Goal: Transaction & Acquisition: Obtain resource

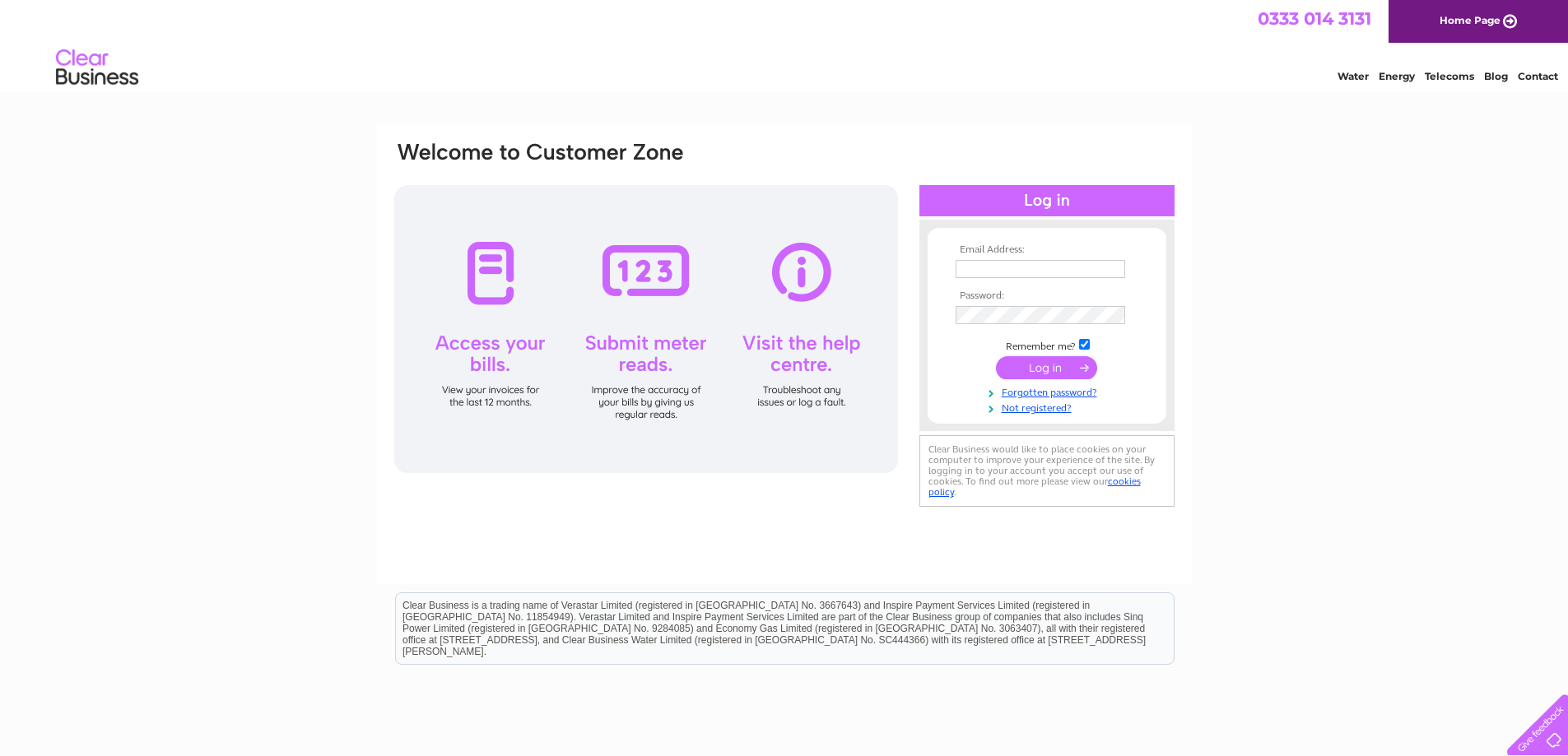
type input "littlefatbutcher@btinternet.com"
click at [1038, 367] on input "submit" at bounding box center [1046, 368] width 102 height 23
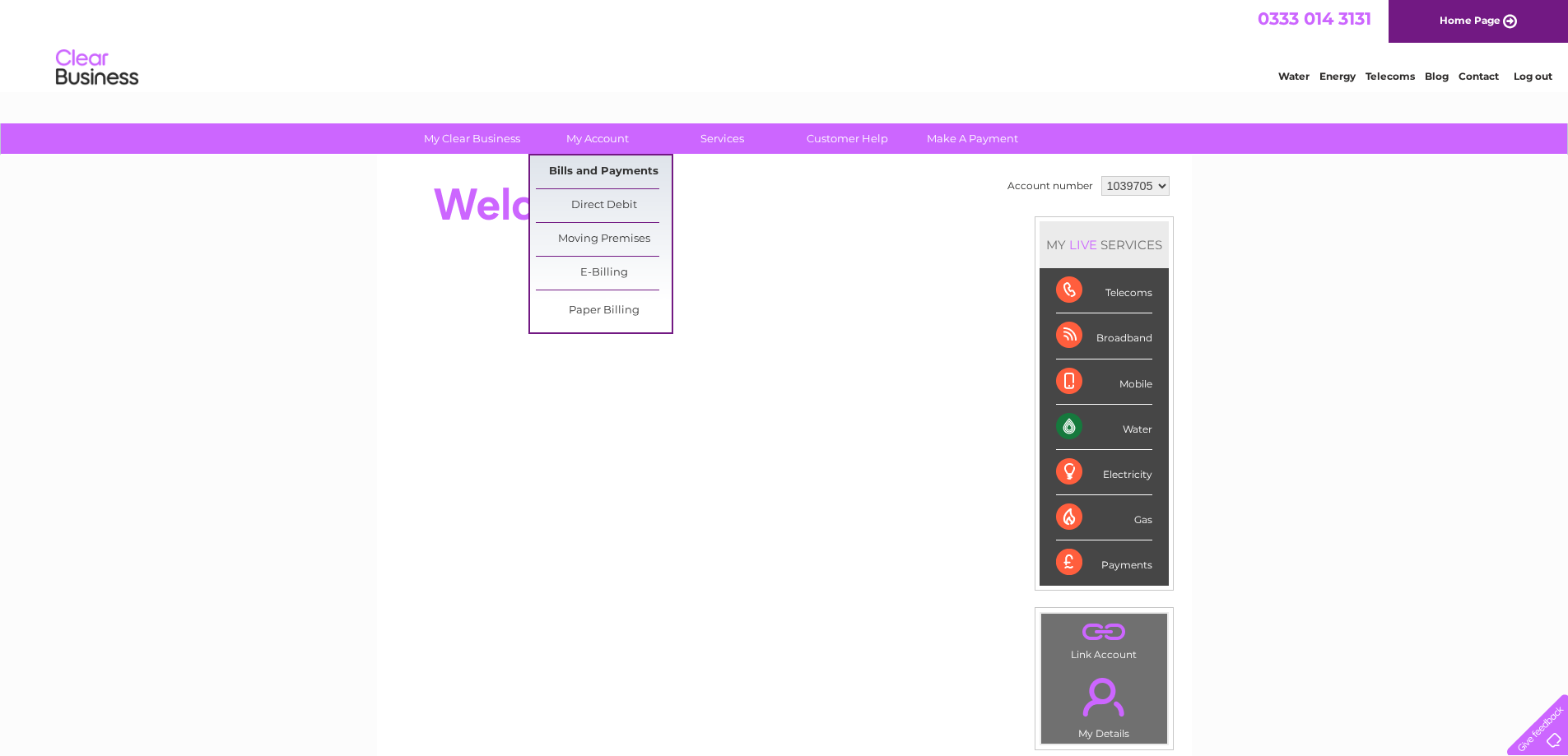
click at [598, 171] on link "Bills and Payments" at bounding box center [603, 172] width 136 height 33
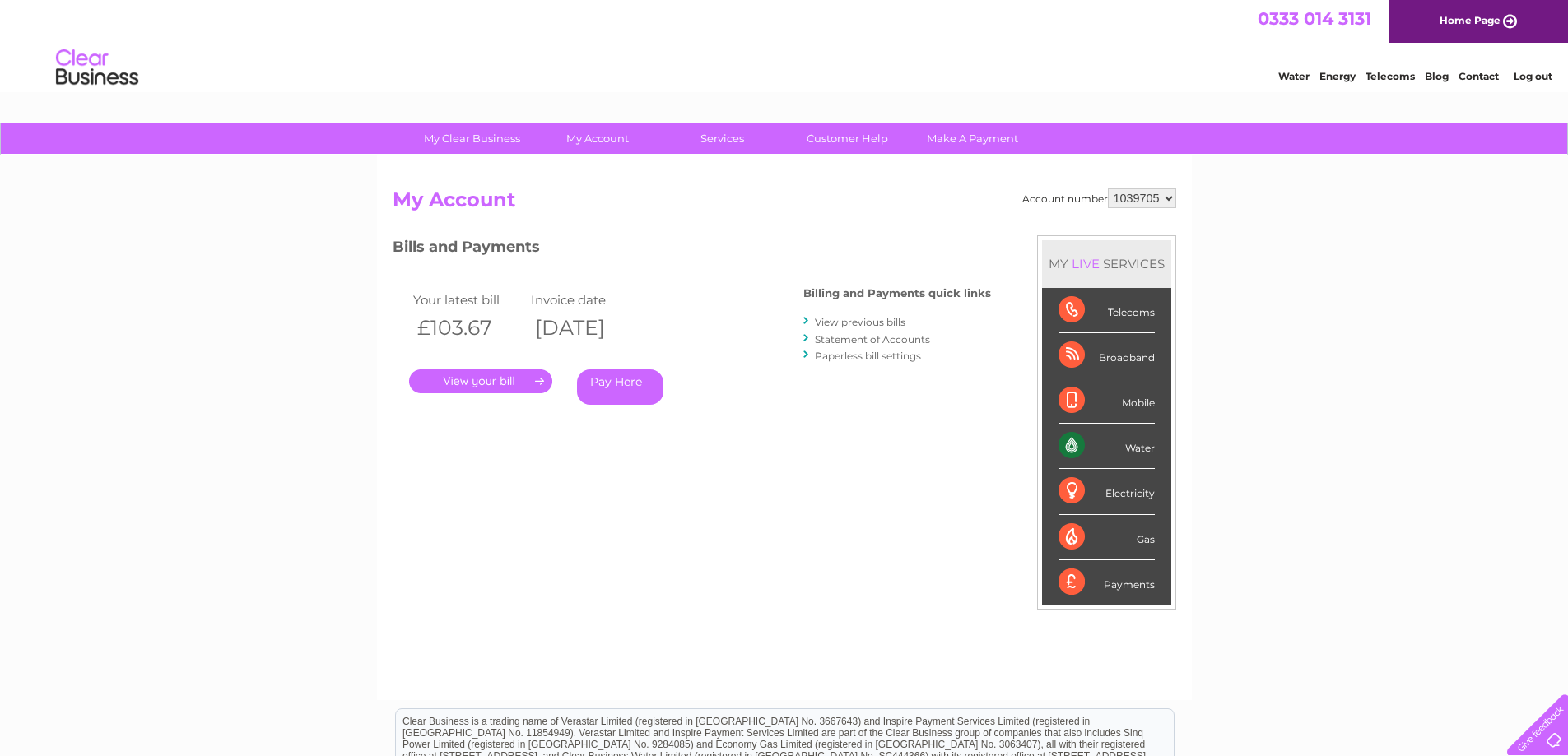
click at [465, 378] on link "." at bounding box center [481, 381] width 143 height 24
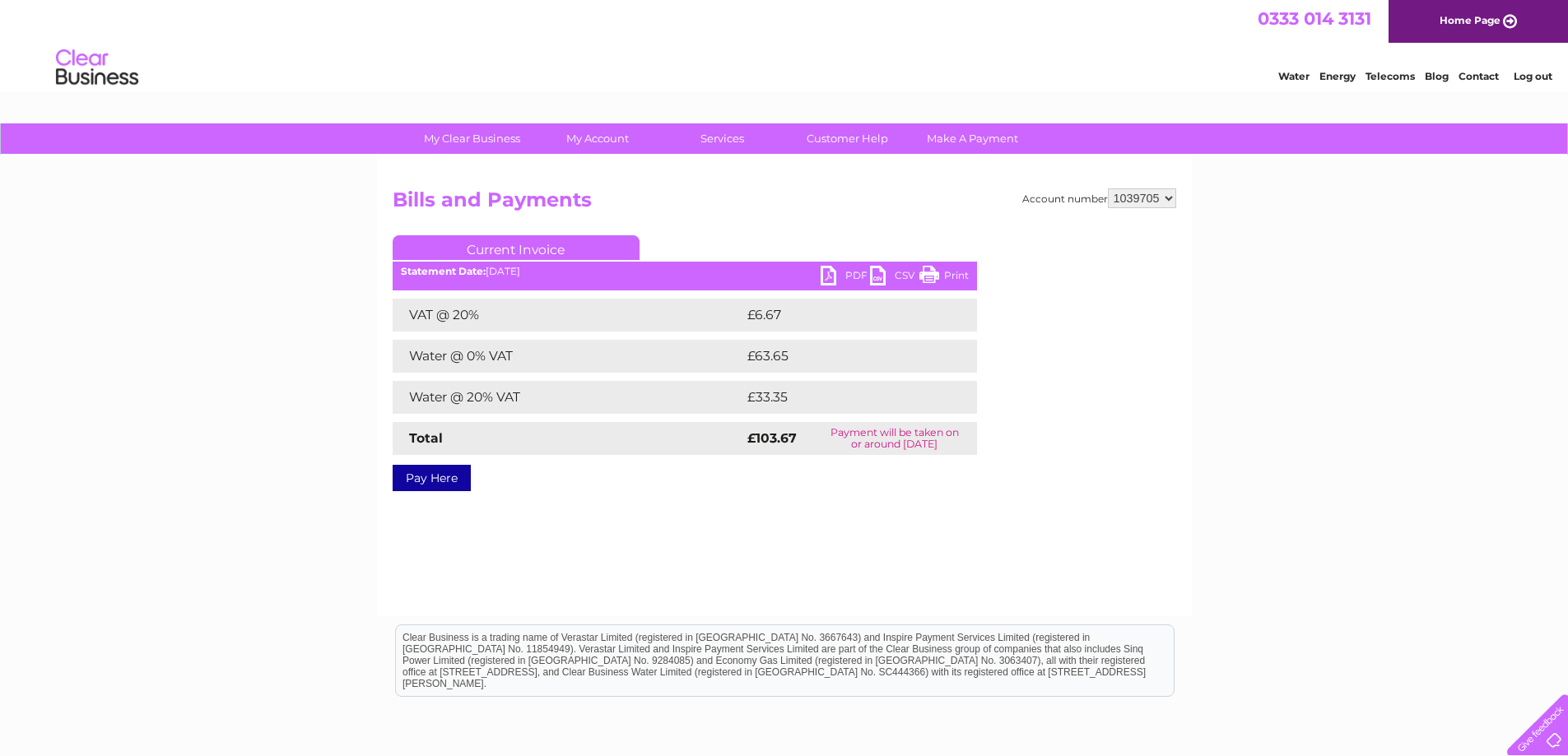
click at [829, 281] on link "PDF" at bounding box center [845, 277] width 50 height 24
click at [828, 276] on link "PDF" at bounding box center [845, 277] width 50 height 24
click at [849, 276] on link "PDF" at bounding box center [845, 277] width 50 height 24
